Goal: Task Accomplishment & Management: Use online tool/utility

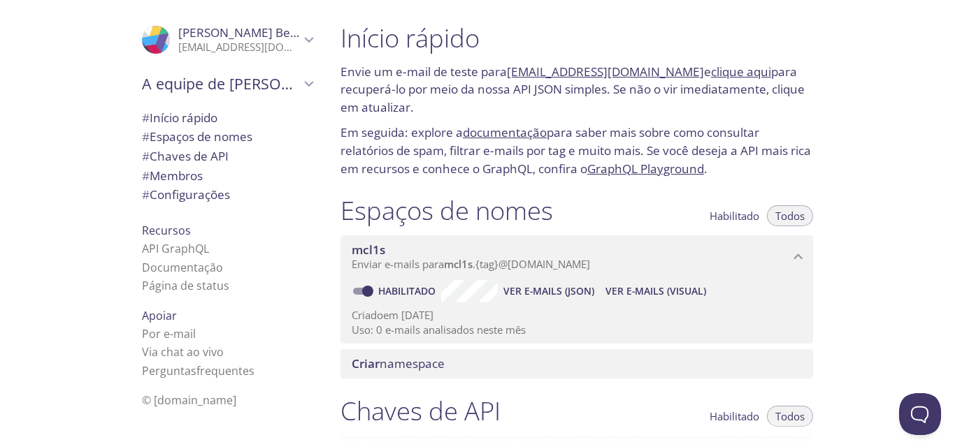
click at [461, 109] on p "Envie um e-mail de teste para [EMAIL_ADDRESS][DOMAIN_NAME] e clique aqui para r…" at bounding box center [576, 90] width 472 height 54
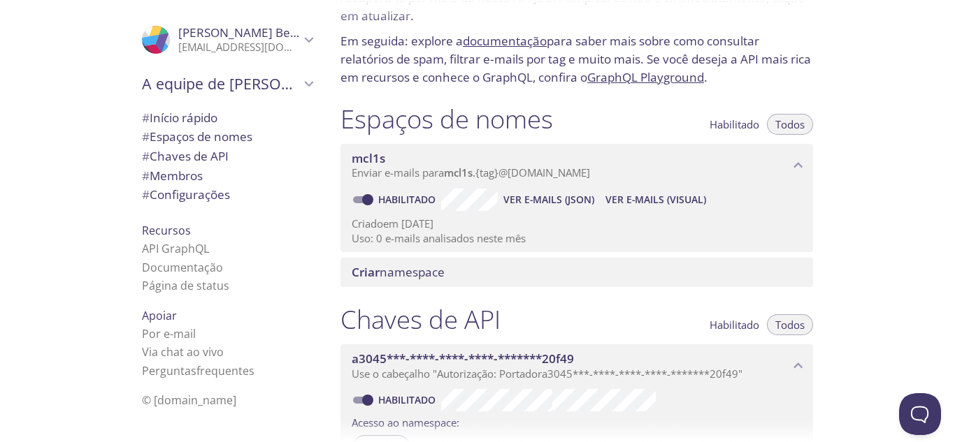
scroll to position [80, 0]
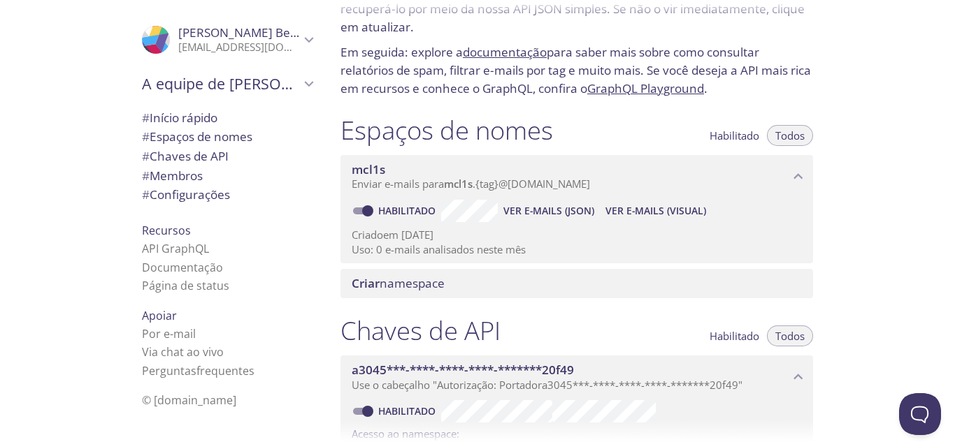
click at [553, 208] on font "Ver e-mails (JSON)" at bounding box center [548, 210] width 91 height 13
click at [660, 206] on font "Ver e-mails (visual)" at bounding box center [655, 210] width 101 height 13
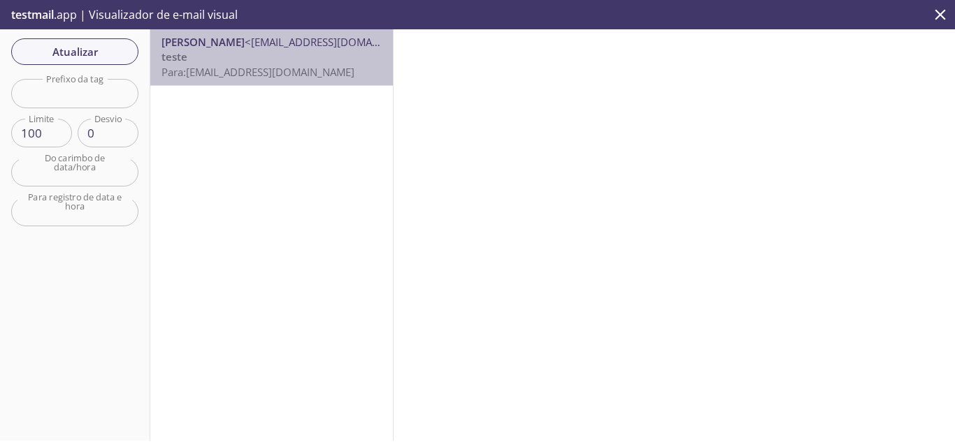
click at [313, 71] on font "[EMAIL_ADDRESS][DOMAIN_NAME]" at bounding box center [270, 72] width 168 height 14
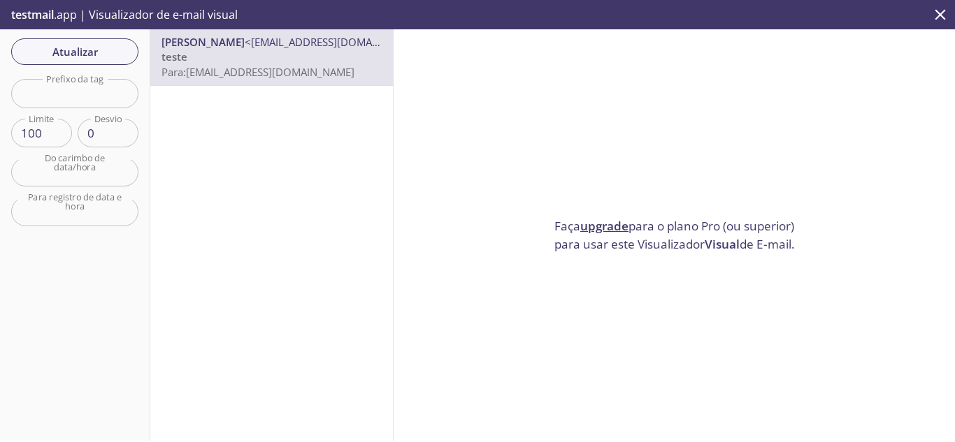
click at [110, 101] on input "text" at bounding box center [74, 93] width 127 height 29
click at [942, 16] on icon "fechar" at bounding box center [940, 14] width 10 height 10
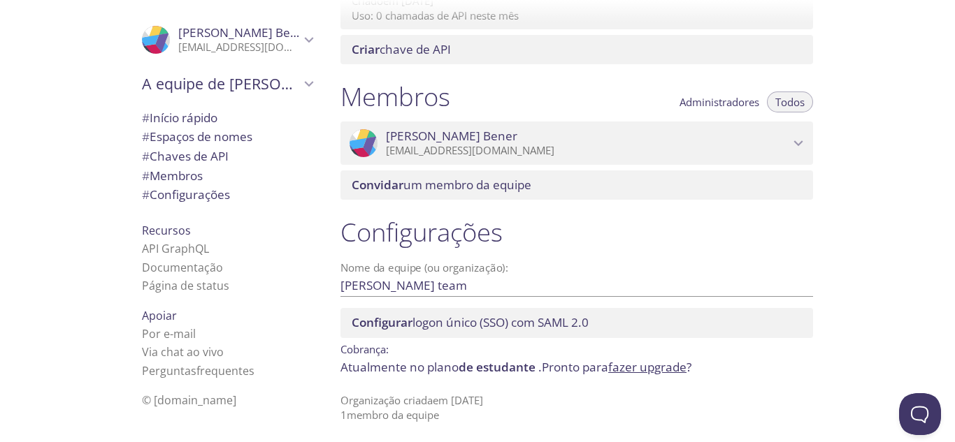
scroll to position [570, 0]
